Goal: Transaction & Acquisition: Purchase product/service

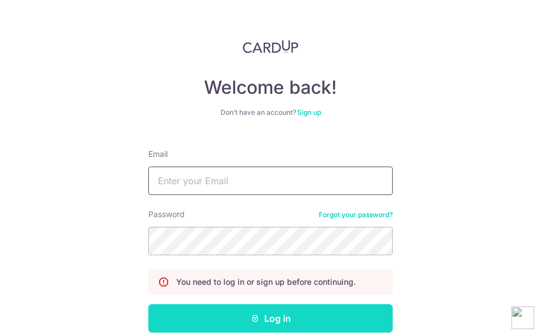
type input "ynotmarygrace@gmail.com"
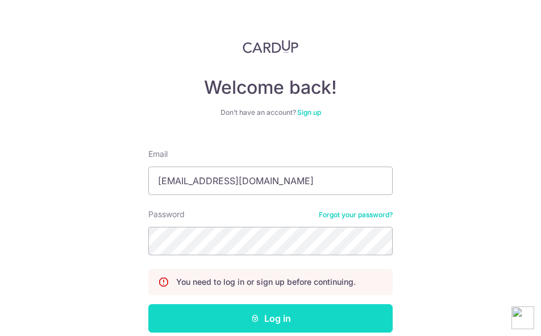
click at [282, 315] on button "Log in" at bounding box center [270, 318] width 245 height 28
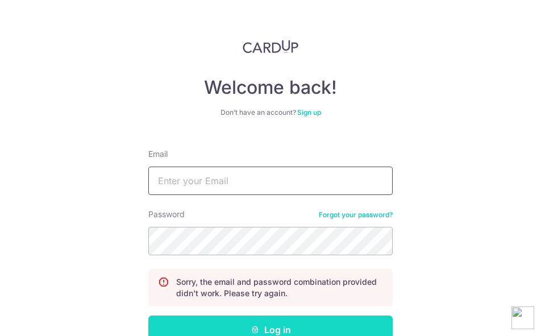
type input "[EMAIL_ADDRESS][DOMAIN_NAME]"
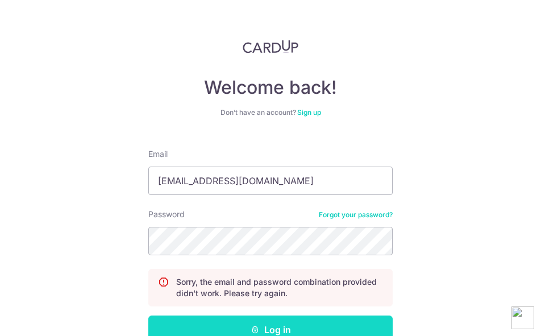
click at [274, 326] on button "Log in" at bounding box center [270, 330] width 245 height 28
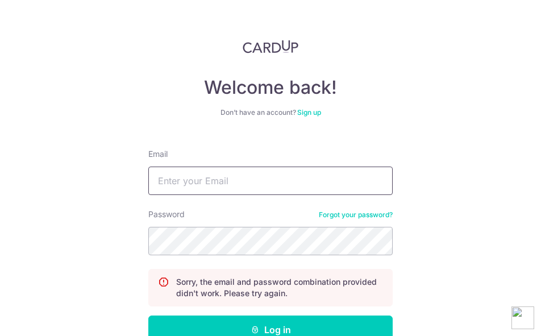
type input "[EMAIL_ADDRESS][DOMAIN_NAME]"
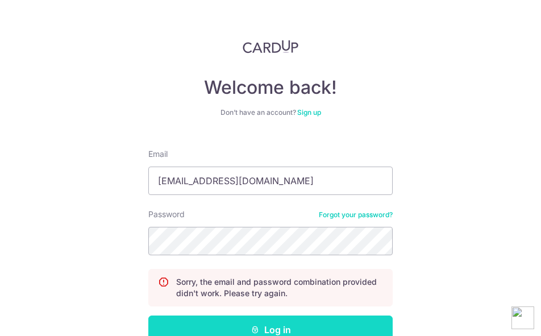
click at [290, 322] on button "Log in" at bounding box center [270, 330] width 245 height 28
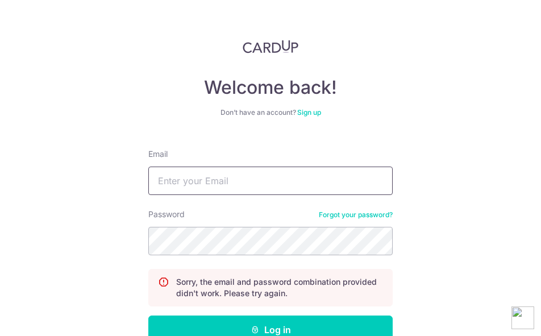
type input "[EMAIL_ADDRESS][DOMAIN_NAME]"
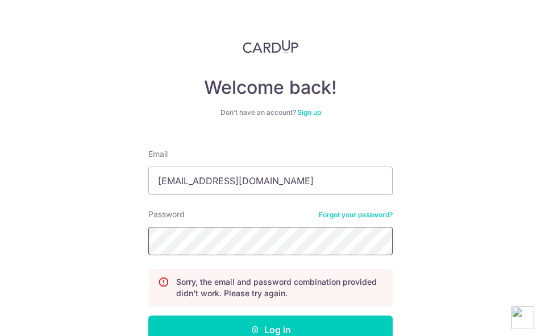
click at [148, 316] on button "Log in" at bounding box center [270, 330] width 245 height 28
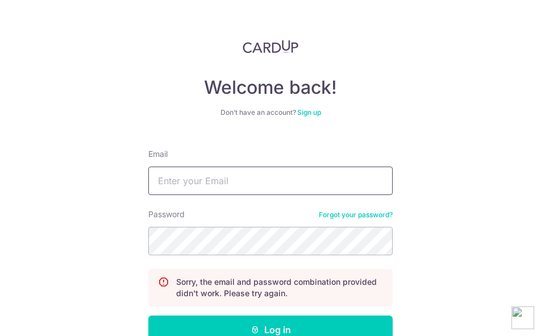
type input "ynotmarygrace@gmail.com"
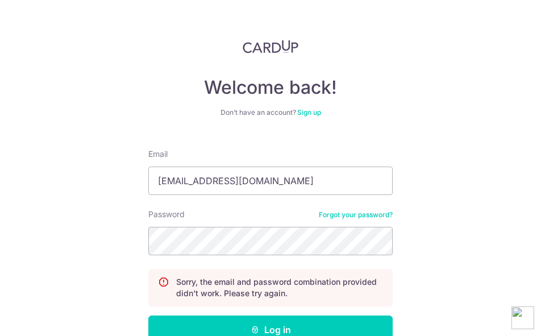
click at [351, 213] on link "Forgot your password?" at bounding box center [356, 214] width 74 height 9
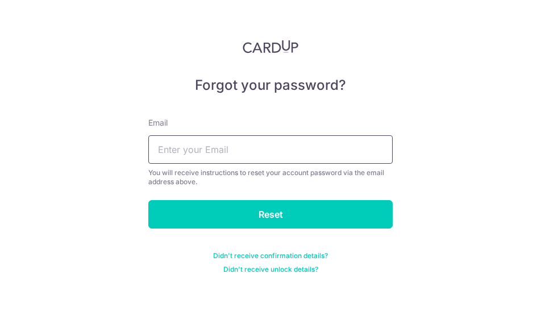
click at [248, 148] on input "text" at bounding box center [270, 149] width 245 height 28
type input "ynotmarygrace@gmail.com"
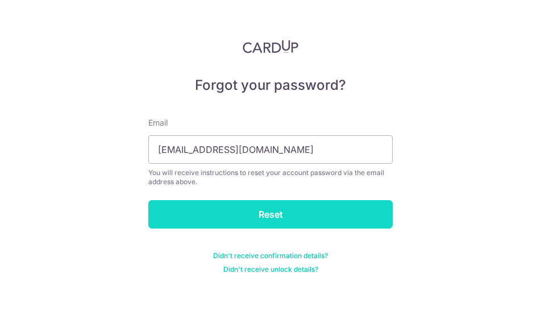
click at [267, 202] on input "Reset" at bounding box center [270, 214] width 245 height 28
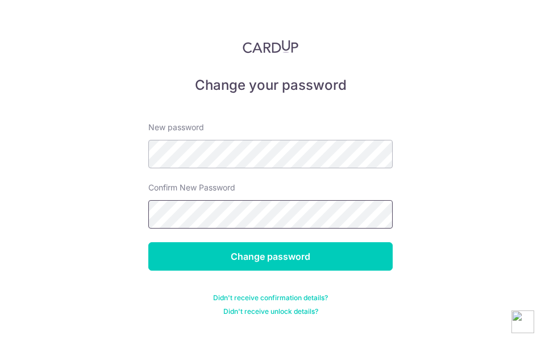
click at [148, 242] on input "Change password" at bounding box center [270, 256] width 245 height 28
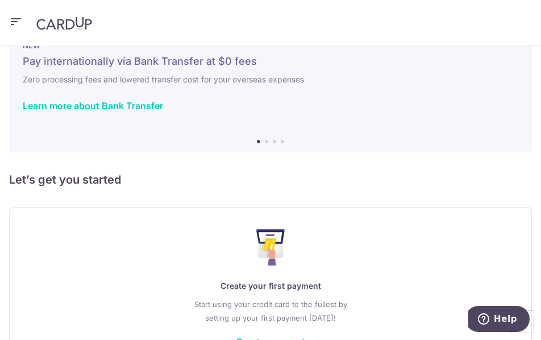
scroll to position [114, 0]
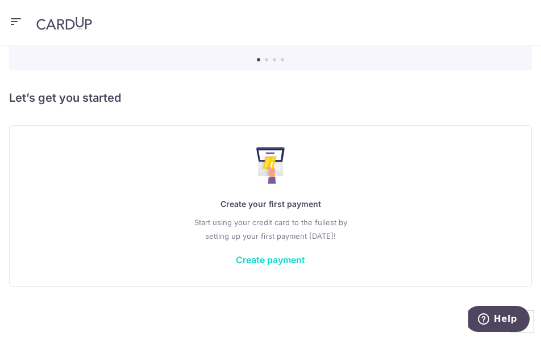
click at [279, 264] on link "Create payment" at bounding box center [270, 259] width 69 height 11
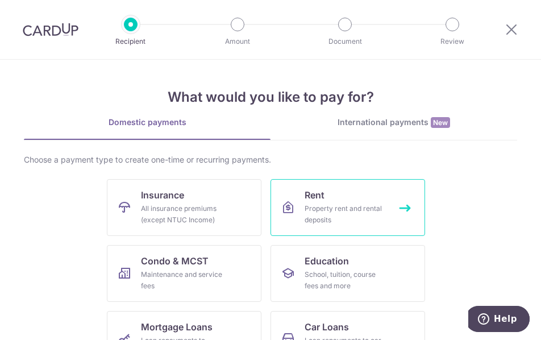
click at [325, 212] on div "Property rent and rental deposits" at bounding box center [346, 214] width 82 height 23
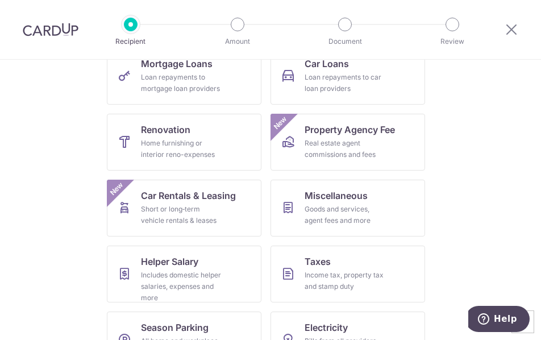
scroll to position [264, 0]
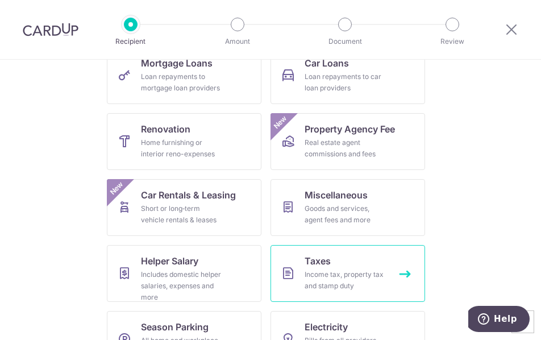
click at [371, 266] on link "Taxes Income tax, property tax and stamp duty" at bounding box center [348, 273] width 155 height 57
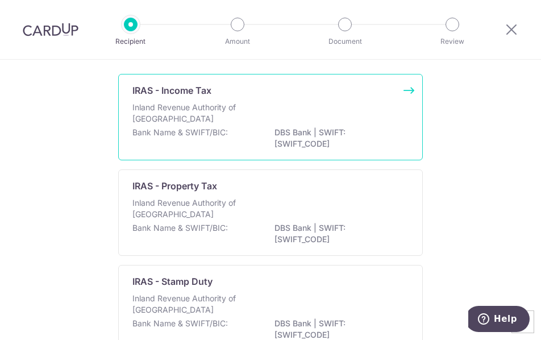
scroll to position [73, 0]
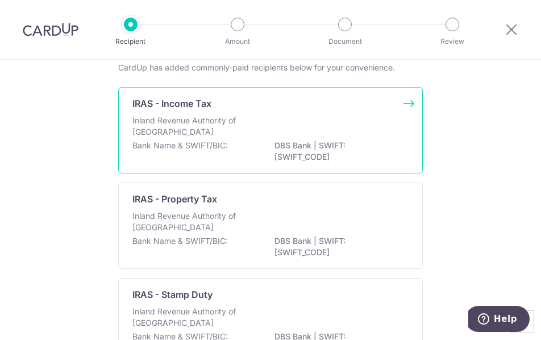
click at [205, 115] on p "Inland Revenue Authority of Singapore" at bounding box center [193, 126] width 121 height 23
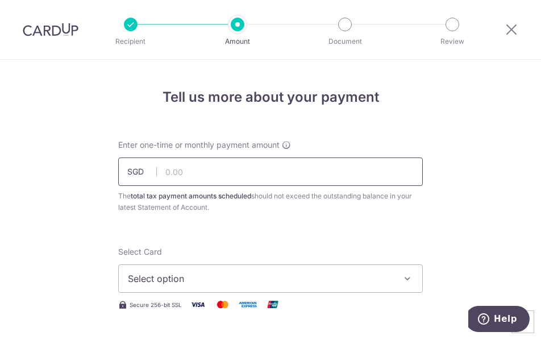
click at [225, 169] on input "text" at bounding box center [270, 172] width 305 height 28
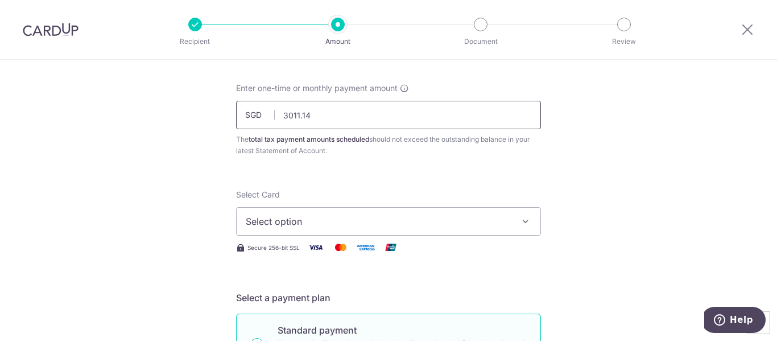
scroll to position [53, 0]
type input "3,011.14"
click at [354, 148] on div "The total tax payment amounts scheduled should not exceed the outstanding balan…" at bounding box center [388, 144] width 305 height 23
click at [356, 221] on span "Select option" at bounding box center [378, 221] width 265 height 14
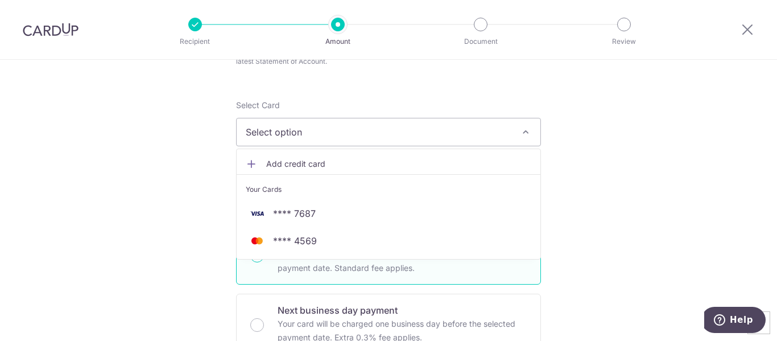
scroll to position [142, 0]
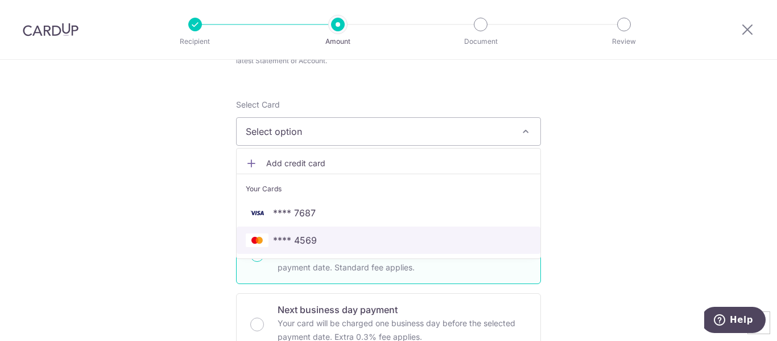
click at [337, 239] on span "**** 4569" at bounding box center [389, 240] width 286 height 14
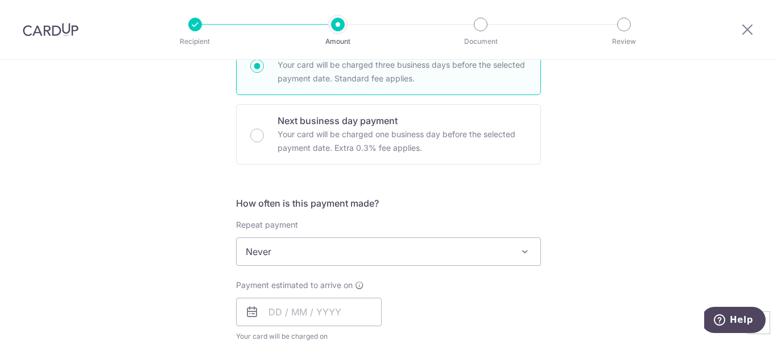
scroll to position [416, 0]
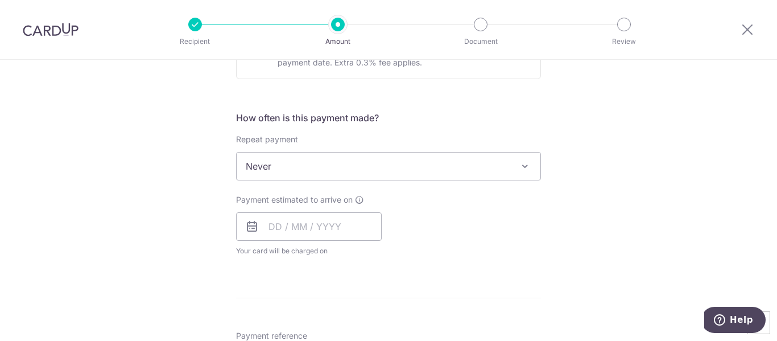
click at [312, 211] on div "Payment estimated to arrive on Your card will be charged on for the first payme…" at bounding box center [309, 225] width 146 height 63
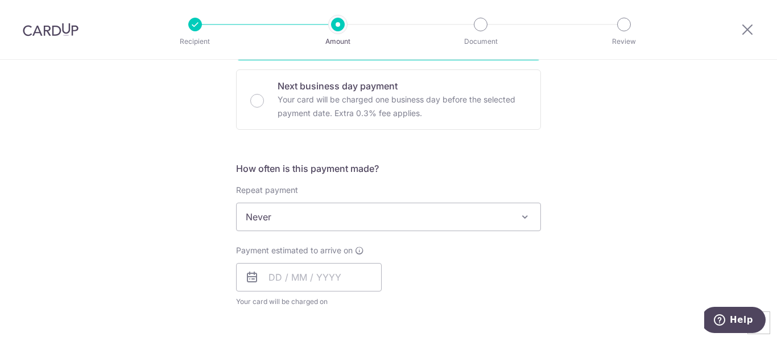
scroll to position [366, 0]
click at [355, 277] on input "text" at bounding box center [309, 276] width 146 height 28
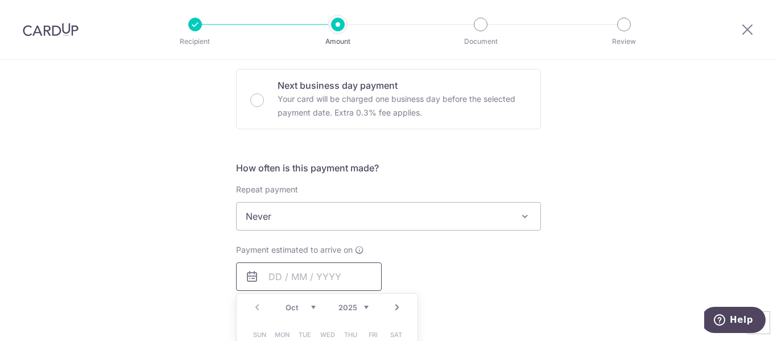
scroll to position [459, 0]
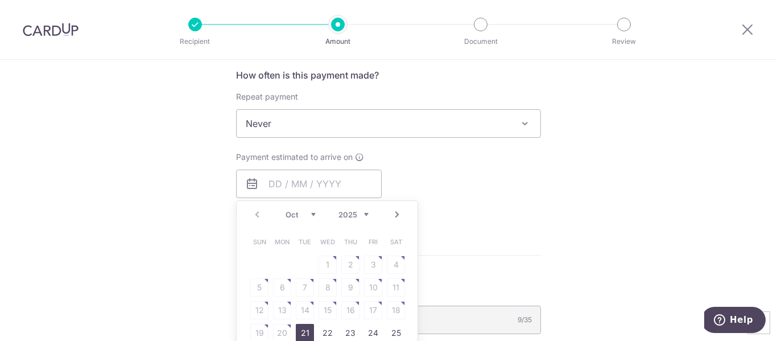
click at [304, 331] on link "21" at bounding box center [305, 333] width 18 height 18
type input "[DATE]"
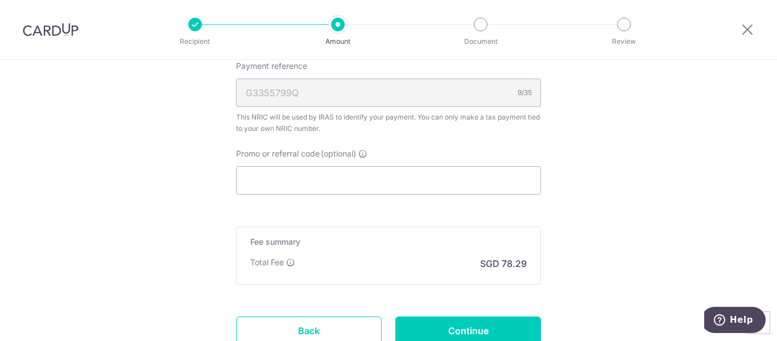
scroll to position [733, 0]
click at [372, 183] on input "Promo or referral code (optional)" at bounding box center [388, 180] width 305 height 28
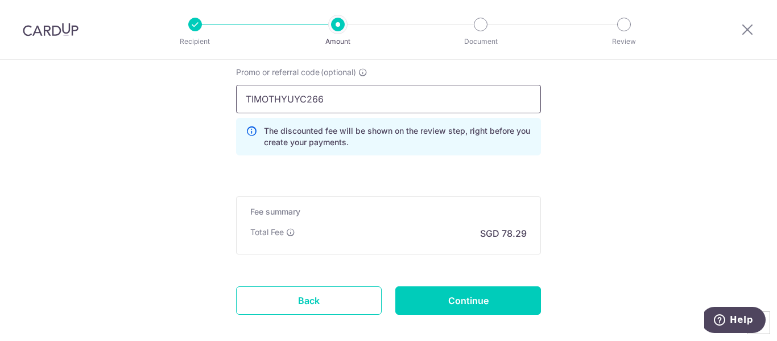
scroll to position [814, 0]
type input "TIMOTHYUYC266"
click at [454, 295] on input "Continue" at bounding box center [468, 300] width 146 height 28
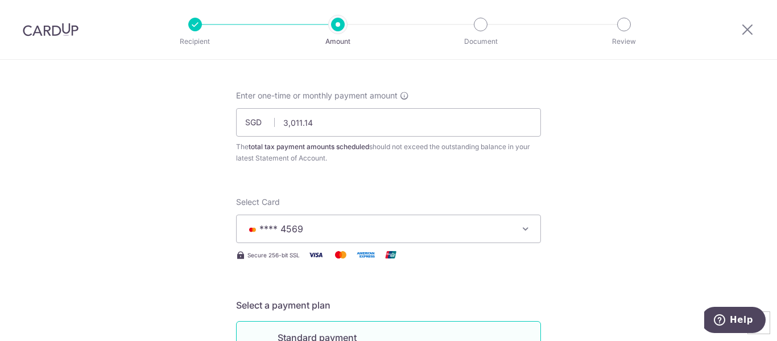
scroll to position [42, 0]
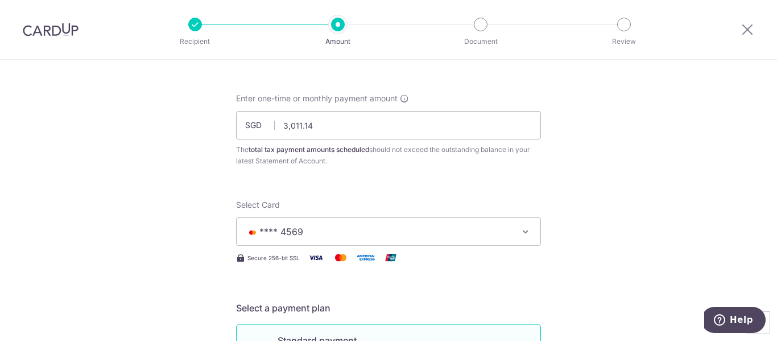
click at [449, 229] on span "**** 4569" at bounding box center [378, 232] width 265 height 14
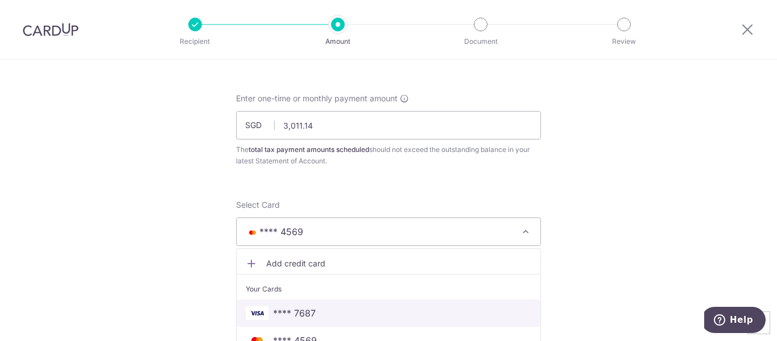
click at [433, 300] on link "**** 7687" at bounding box center [389, 312] width 304 height 27
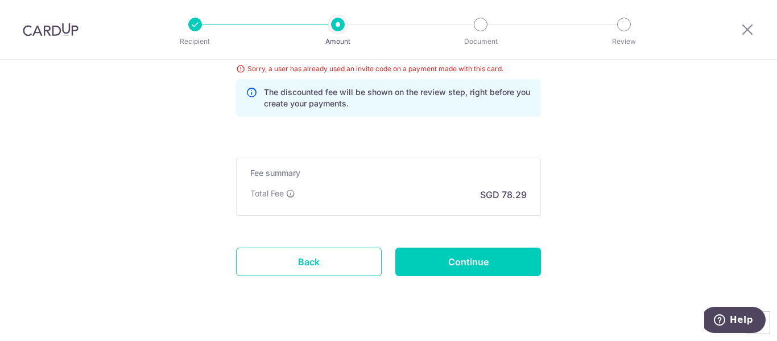
scroll to position [869, 0]
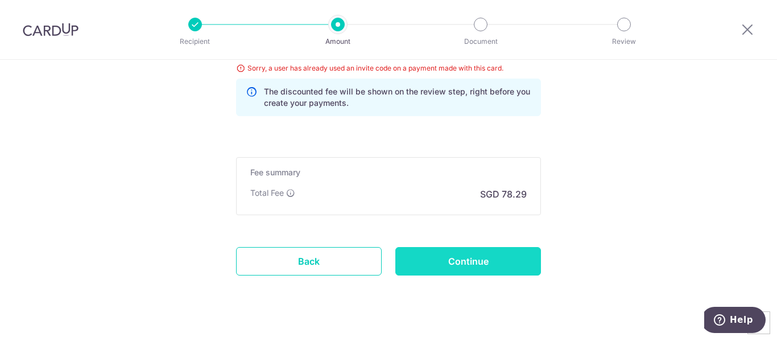
click at [494, 254] on input "Continue" at bounding box center [468, 261] width 146 height 28
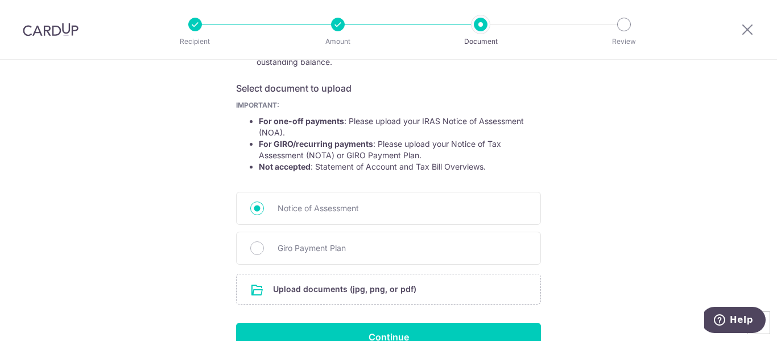
scroll to position [240, 0]
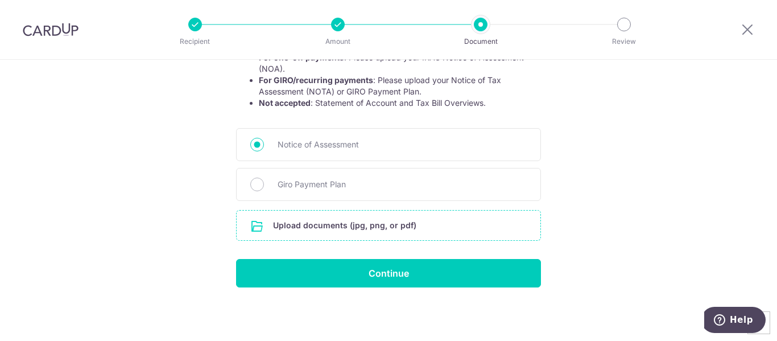
click at [474, 227] on input "file" at bounding box center [389, 225] width 304 height 30
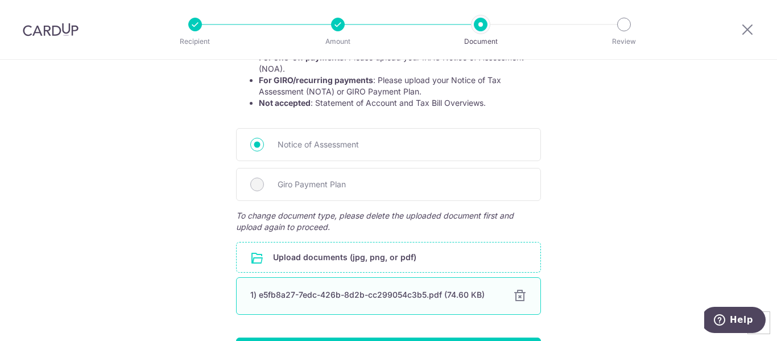
scroll to position [318, 0]
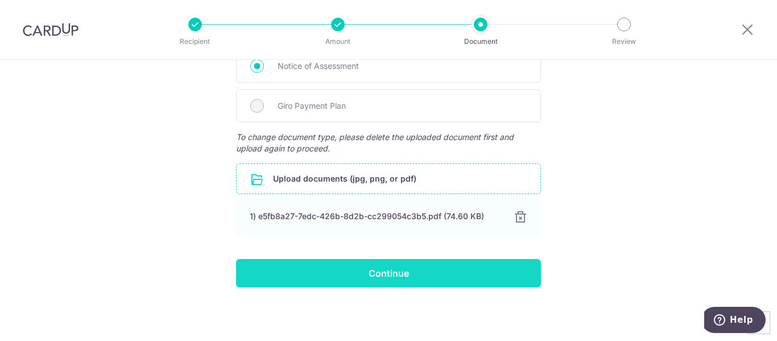
click at [442, 273] on input "Continue" at bounding box center [388, 273] width 305 height 28
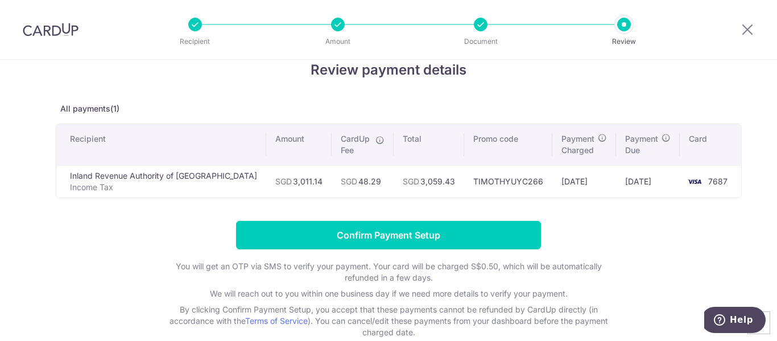
scroll to position [23, 0]
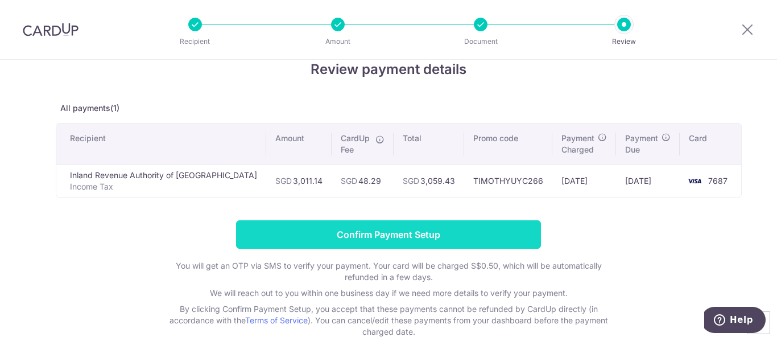
click at [415, 236] on input "Confirm Payment Setup" at bounding box center [388, 234] width 305 height 28
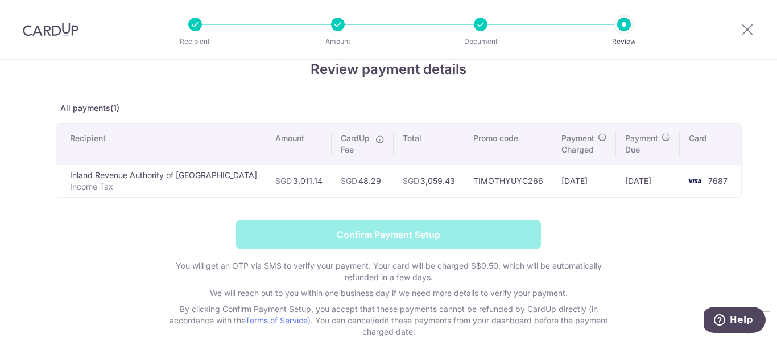
click at [415, 236] on form "Confirm Payment Setup You will get an OTP via SMS to verify your payment. Your …" at bounding box center [388, 278] width 665 height 117
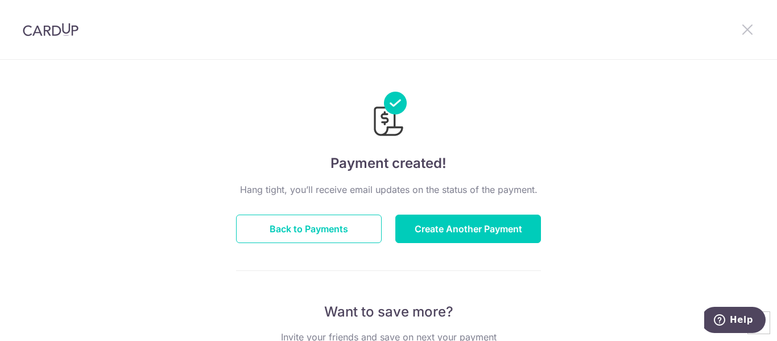
click at [754, 34] on icon at bounding box center [748, 29] width 14 height 14
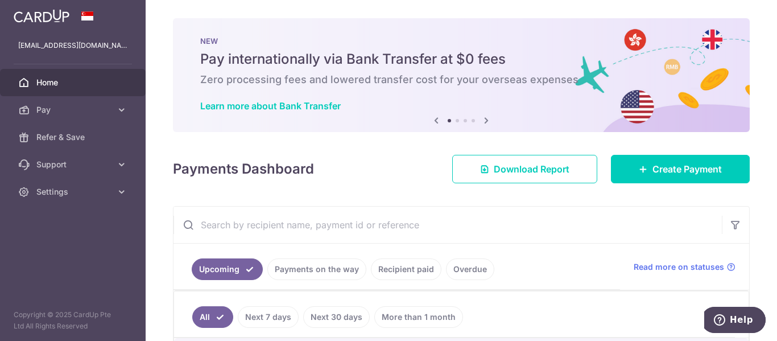
click at [754, 33] on div "× Pause Schedule Pause all future payments in this series Pause just this one p…" at bounding box center [461, 170] width 631 height 341
